Goal: Task Accomplishment & Management: Complete application form

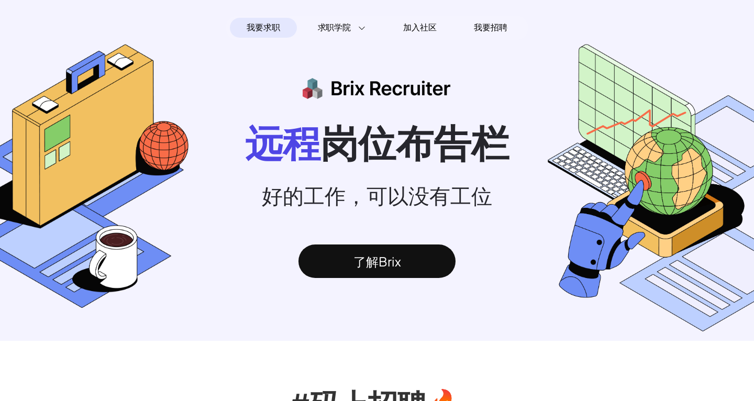
click at [272, 32] on span "我要求职" at bounding box center [263, 27] width 33 height 17
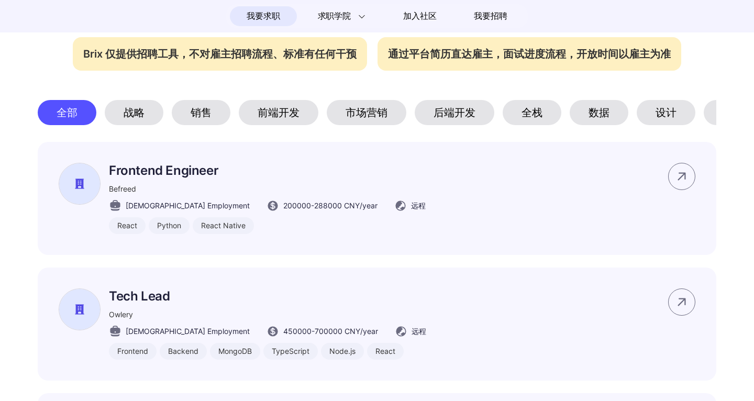
click at [357, 119] on div "市场营销" at bounding box center [367, 112] width 80 height 25
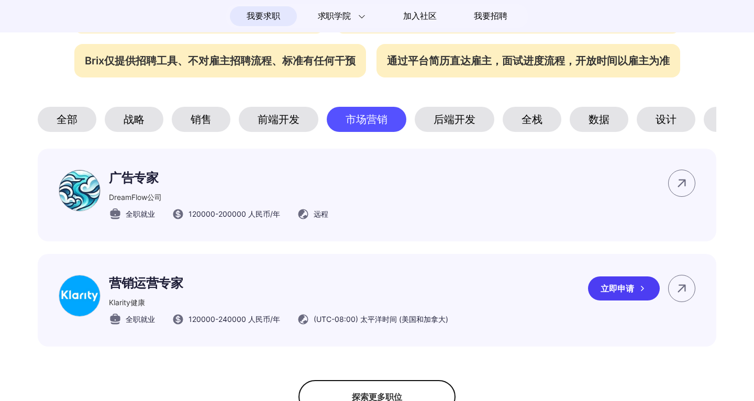
scroll to position [479, 0]
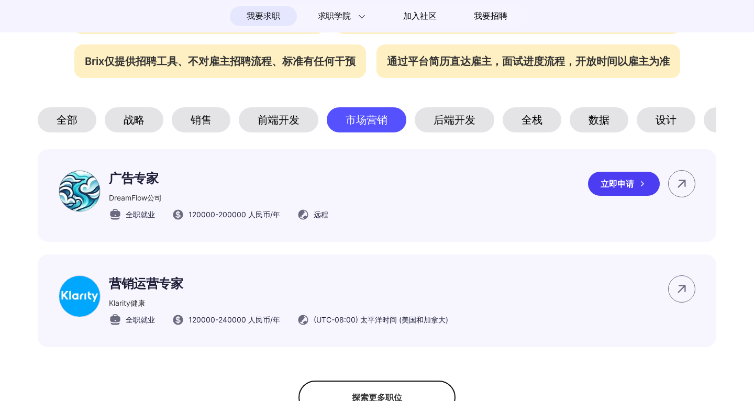
click at [144, 183] on font "广告专家" at bounding box center [133, 178] width 49 height 15
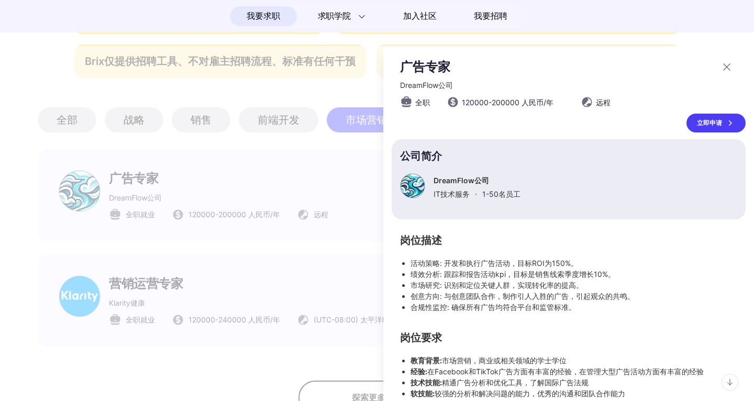
scroll to position [12, 0]
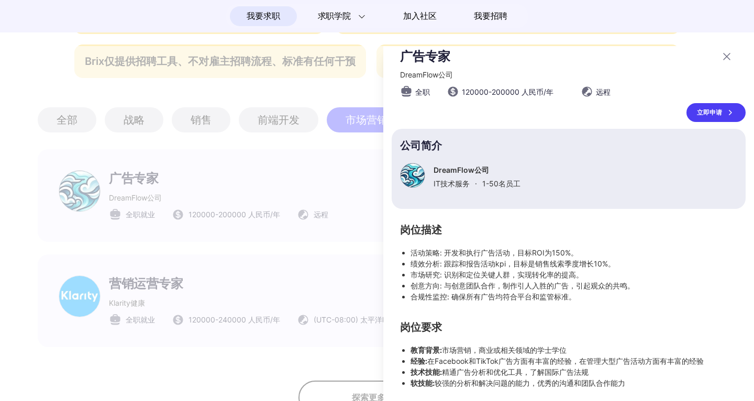
click at [393, 271] on div "岗位描述 活动策略: 开发和执行广告活动，目标ROI为150%。 绩效分析: 跟踪和报告活动kpi，目标是销售线索季度增长10%。 市场研究: 识别和定位关键…" at bounding box center [569, 307] width 354 height 163
click at [366, 277] on div at bounding box center [377, 223] width 754 height 355
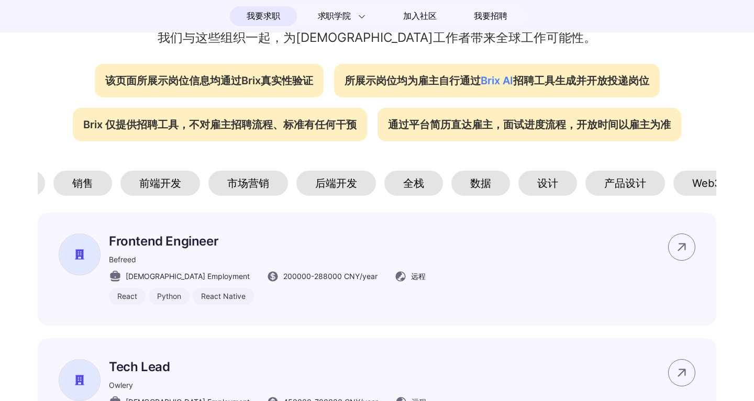
scroll to position [0, 209]
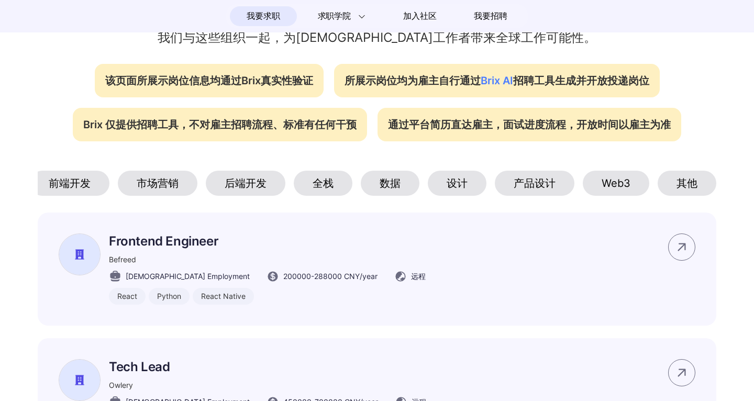
click at [693, 182] on div "其他" at bounding box center [687, 183] width 59 height 25
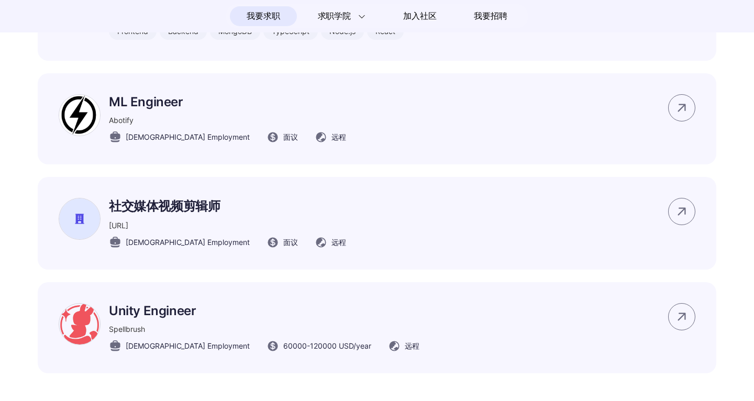
scroll to position [684, 0]
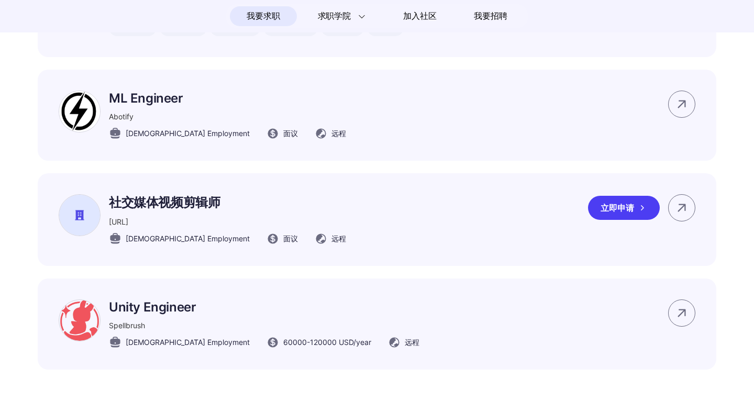
click at [189, 206] on p "社交媒体视频剪辑师" at bounding box center [227, 202] width 237 height 17
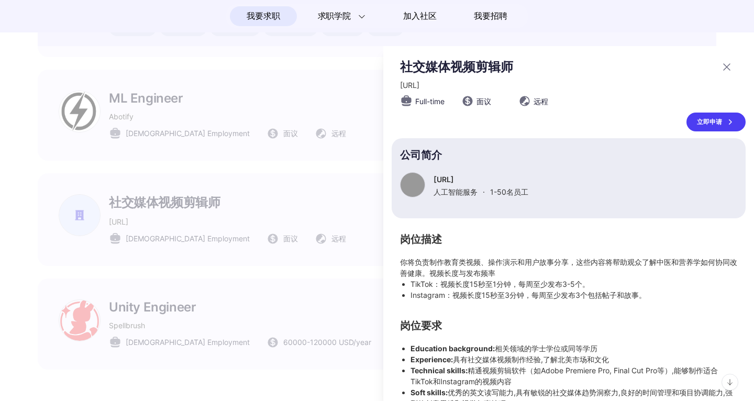
scroll to position [21, 0]
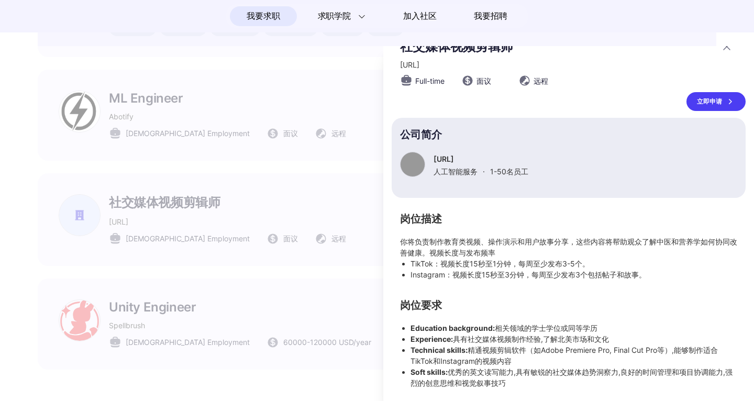
click at [709, 99] on div "立即申请" at bounding box center [716, 101] width 59 height 19
click at [282, 159] on div at bounding box center [377, 223] width 754 height 355
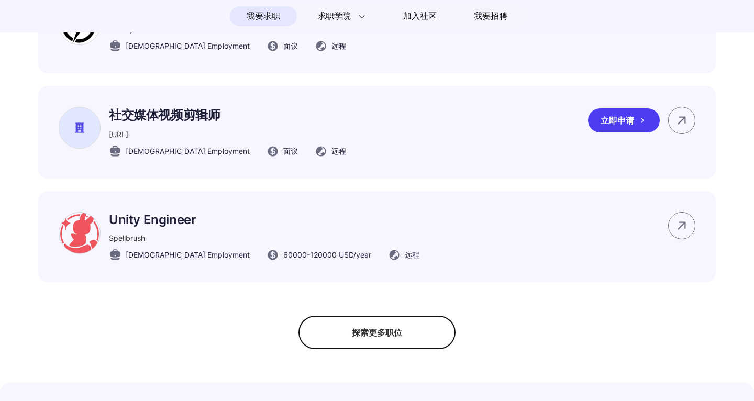
scroll to position [772, 0]
click at [355, 332] on div "探索更多职位" at bounding box center [377, 332] width 157 height 34
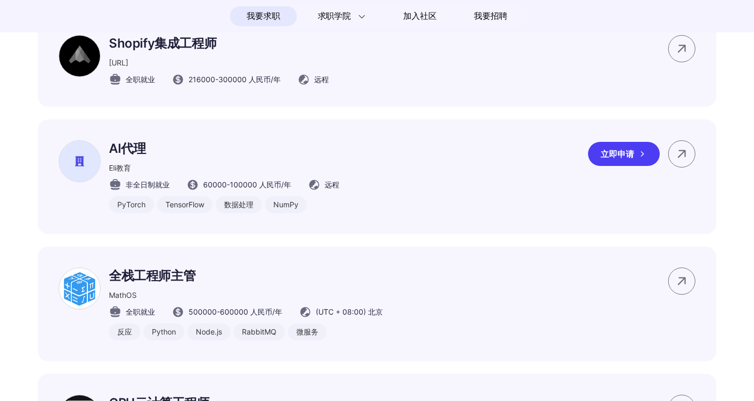
scroll to position [1059, 0]
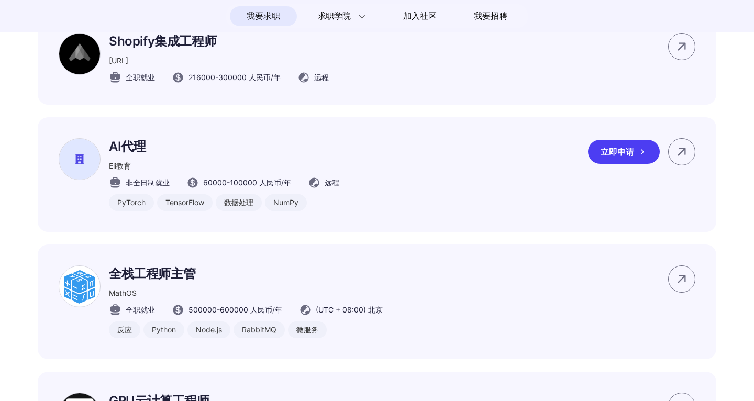
click at [132, 154] on font "AI代理" at bounding box center [127, 146] width 37 height 15
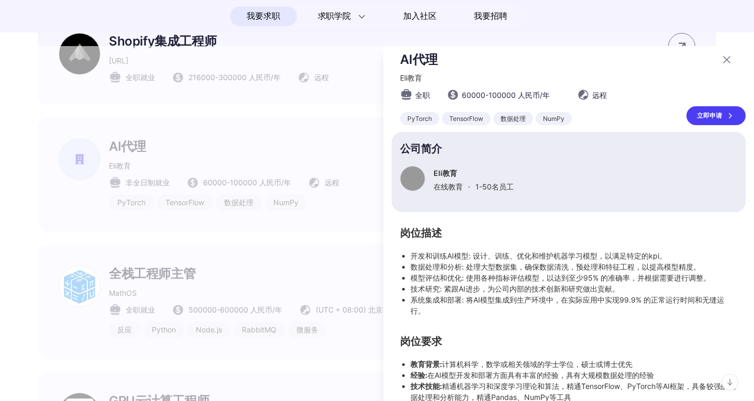
scroll to position [34, 0]
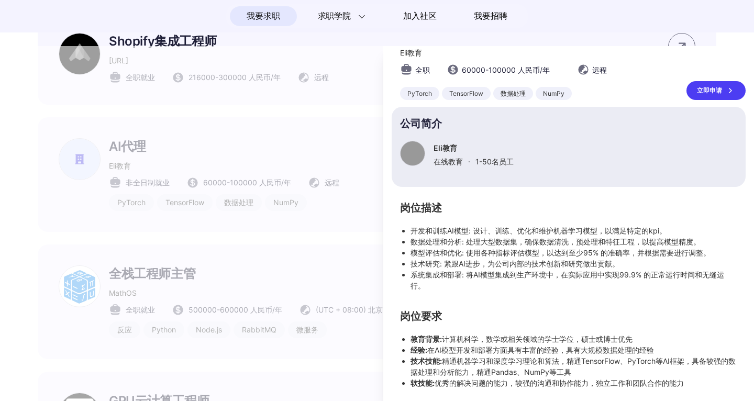
click at [346, 288] on div at bounding box center [377, 223] width 754 height 355
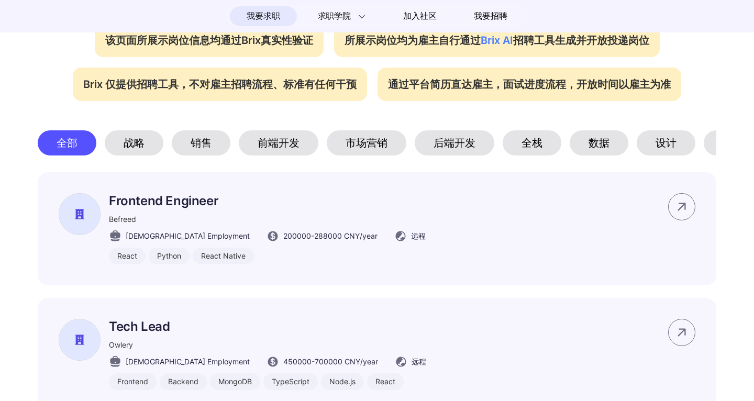
scroll to position [0, 209]
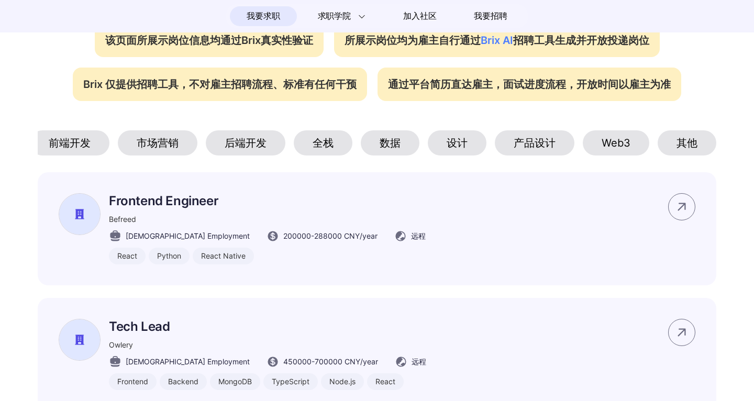
click at [694, 146] on div "其他" at bounding box center [687, 142] width 59 height 25
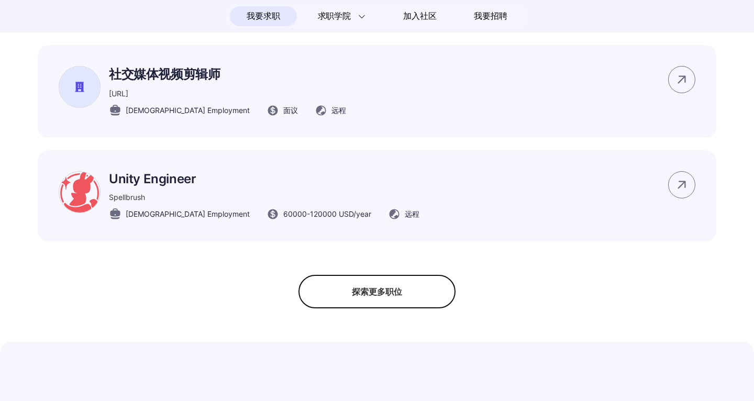
scroll to position [997, 0]
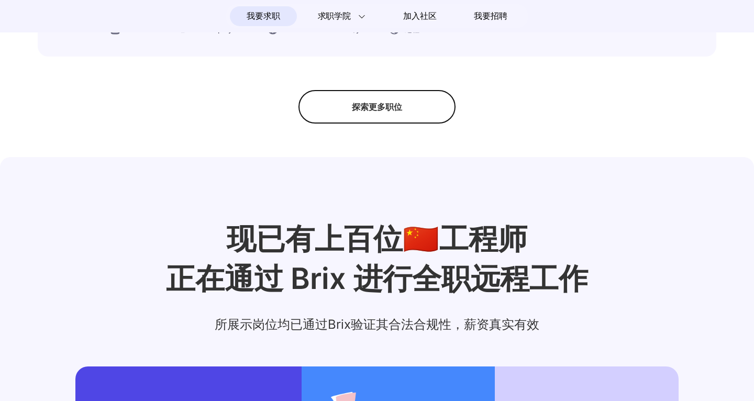
click at [413, 123] on div "探索更多职位" at bounding box center [377, 107] width 157 height 34
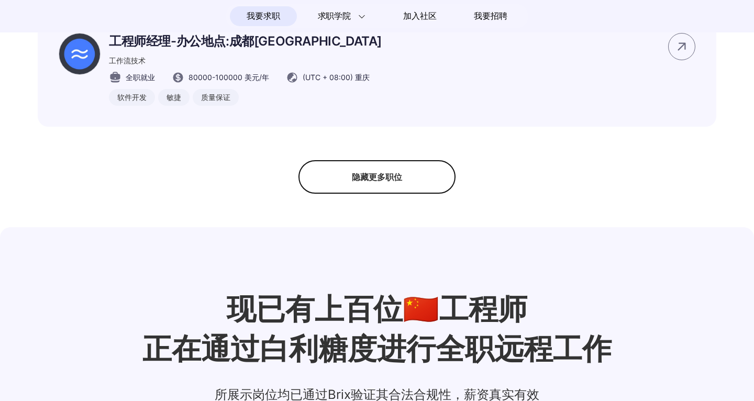
scroll to position [2188, 0]
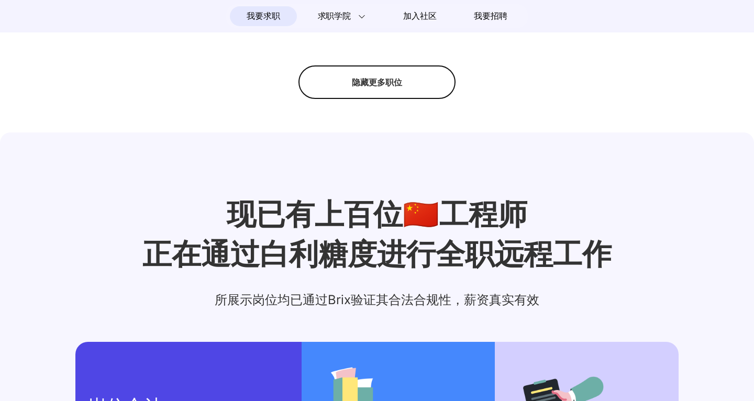
click at [422, 99] on div "隐藏更多职位" at bounding box center [377, 82] width 157 height 34
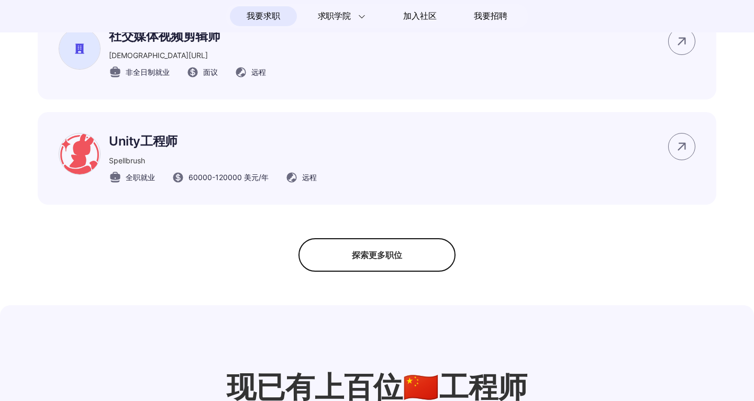
scroll to position [831, 0]
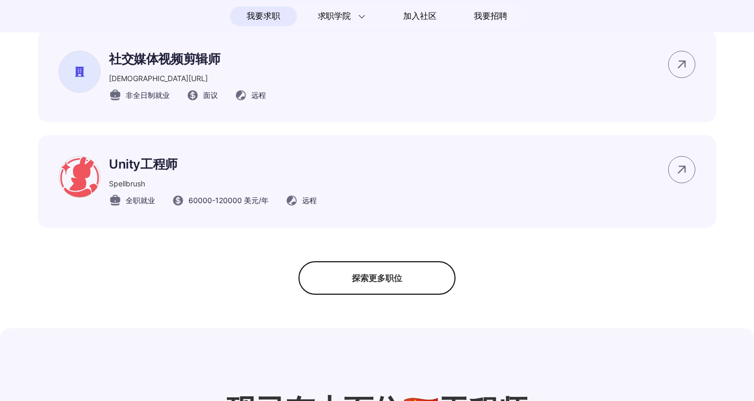
click at [357, 295] on div "探索更多职位" at bounding box center [377, 278] width 157 height 34
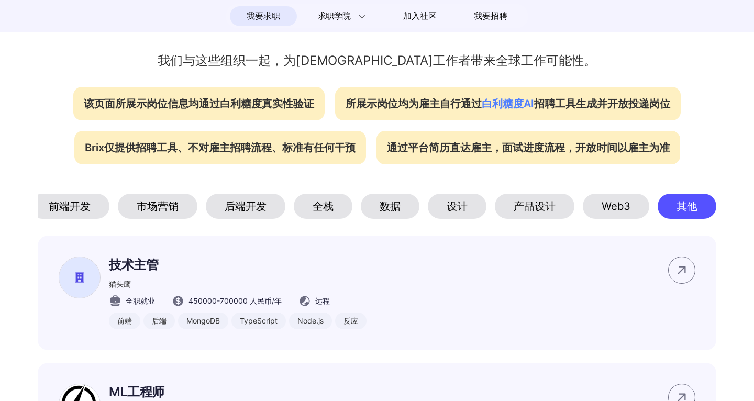
scroll to position [390, 0]
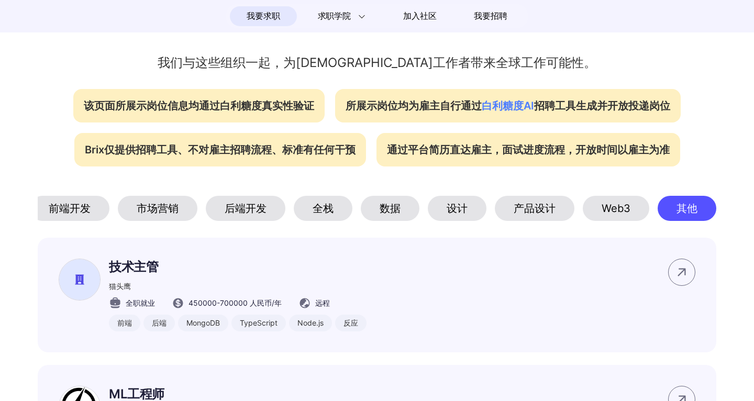
click at [155, 215] on font "市场营销" at bounding box center [158, 208] width 42 height 13
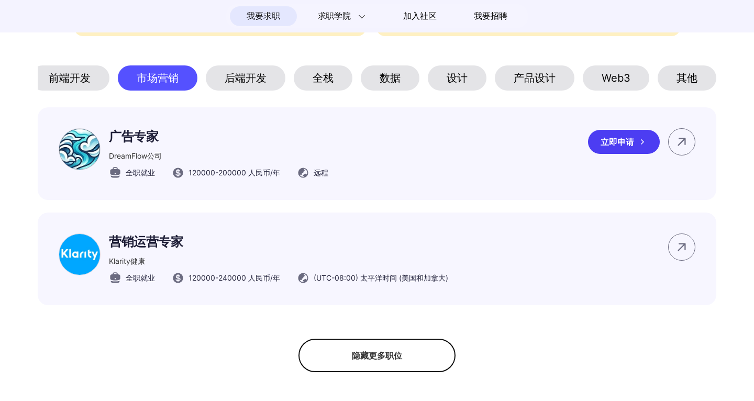
scroll to position [634, 0]
